Goal: Task Accomplishment & Management: Manage account settings

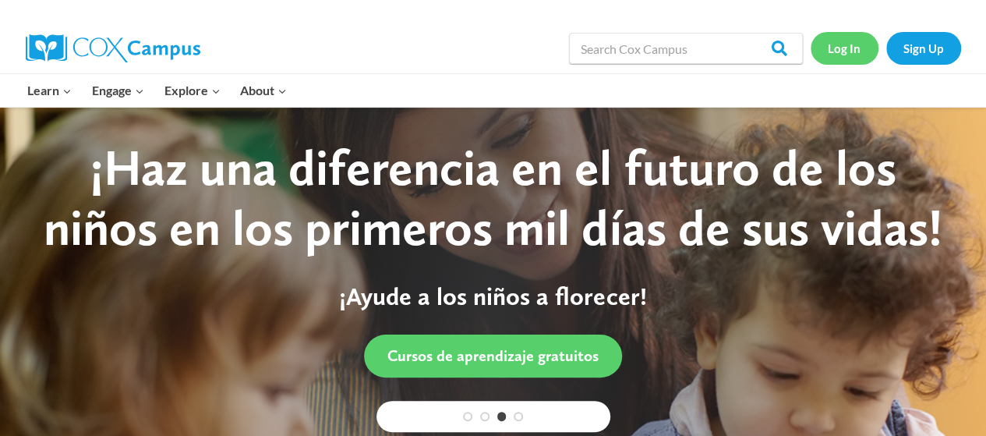
click at [819, 49] on link "Log In" at bounding box center [844, 48] width 68 height 32
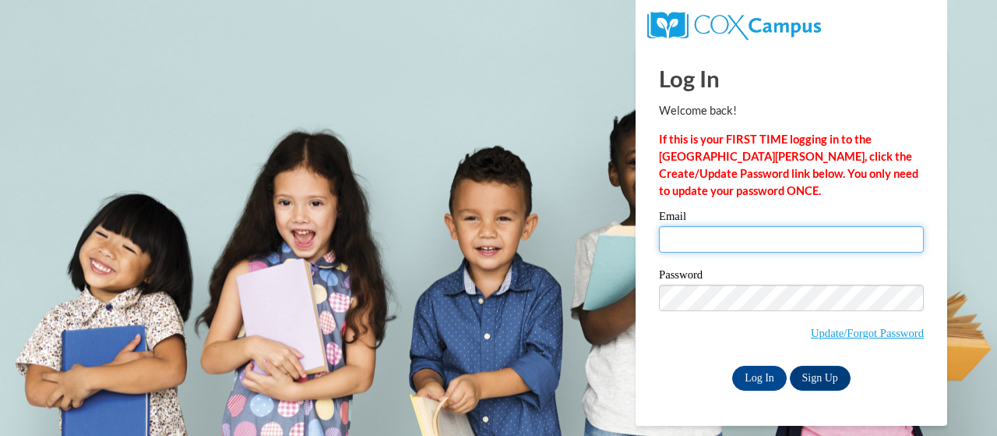
click at [734, 227] on input "Email" at bounding box center [791, 239] width 265 height 26
type input "eleamorpokorny@yahoo.com"
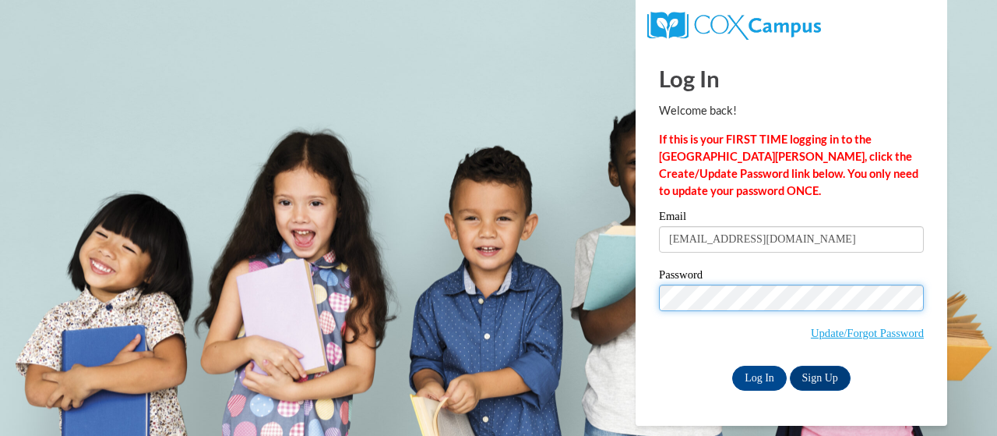
click at [732, 365] on input "Log In" at bounding box center [759, 377] width 55 height 25
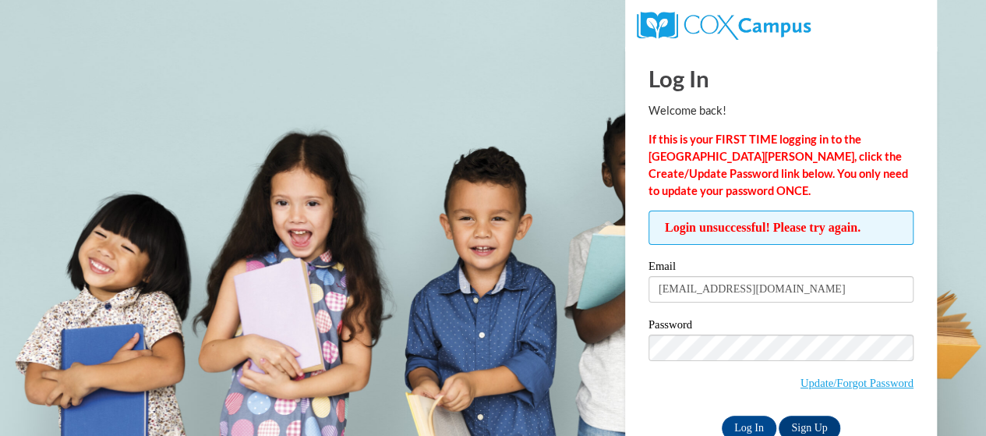
scroll to position [37, 0]
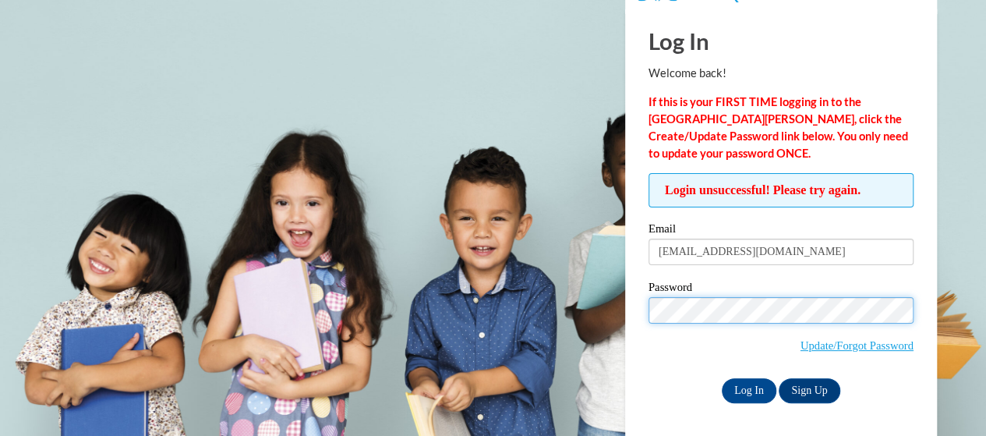
click at [721, 378] on input "Log In" at bounding box center [748, 390] width 55 height 25
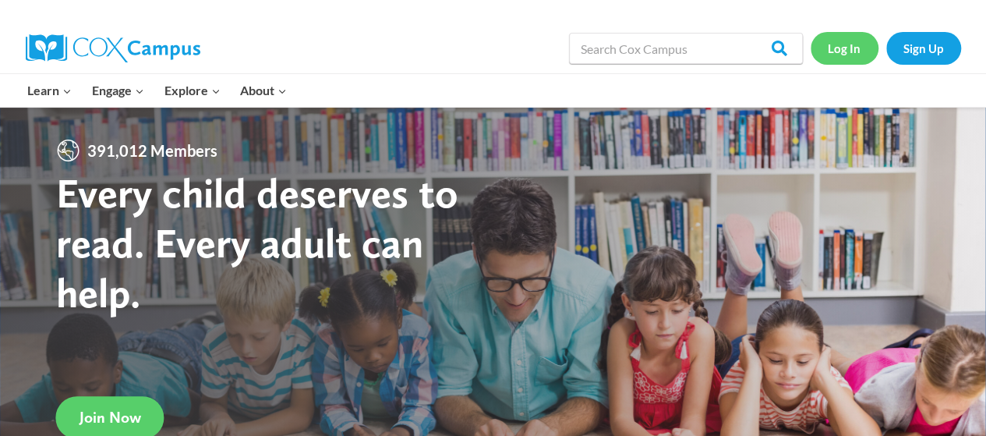
click at [837, 55] on link "Log In" at bounding box center [844, 48] width 68 height 32
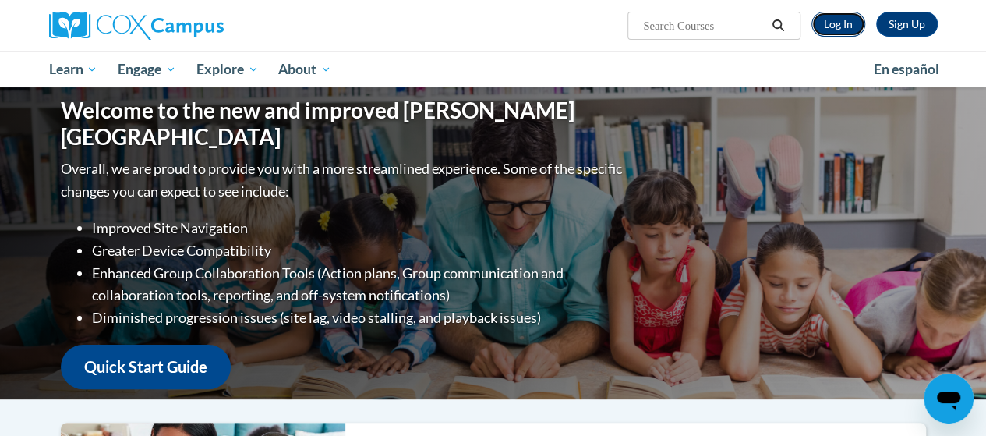
click at [847, 19] on link "Log In" at bounding box center [838, 24] width 54 height 25
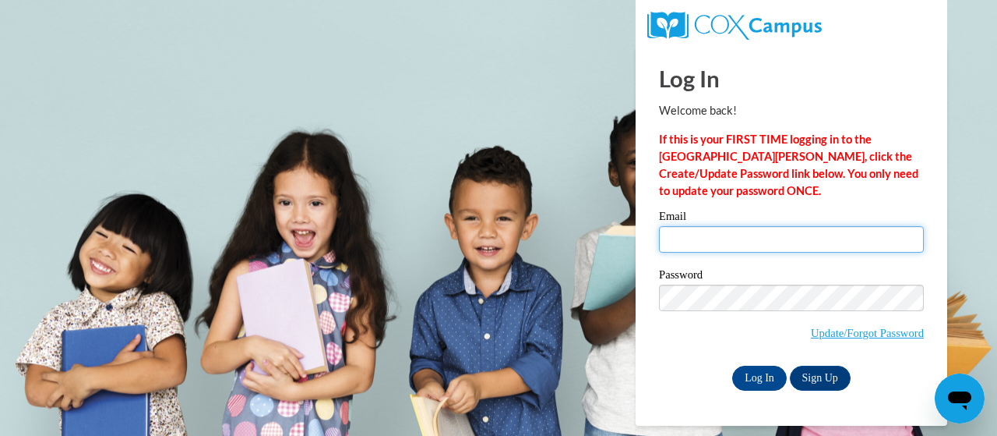
click at [739, 248] on input "Email" at bounding box center [791, 239] width 265 height 26
type input "eleamorpokorny@yahoo.com"
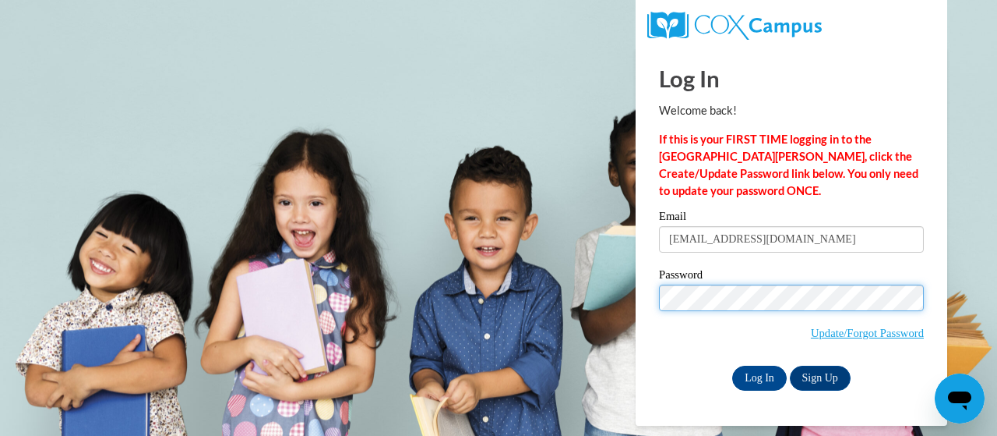
click at [732, 365] on input "Log In" at bounding box center [759, 377] width 55 height 25
